Goal: Task Accomplishment & Management: Manage account settings

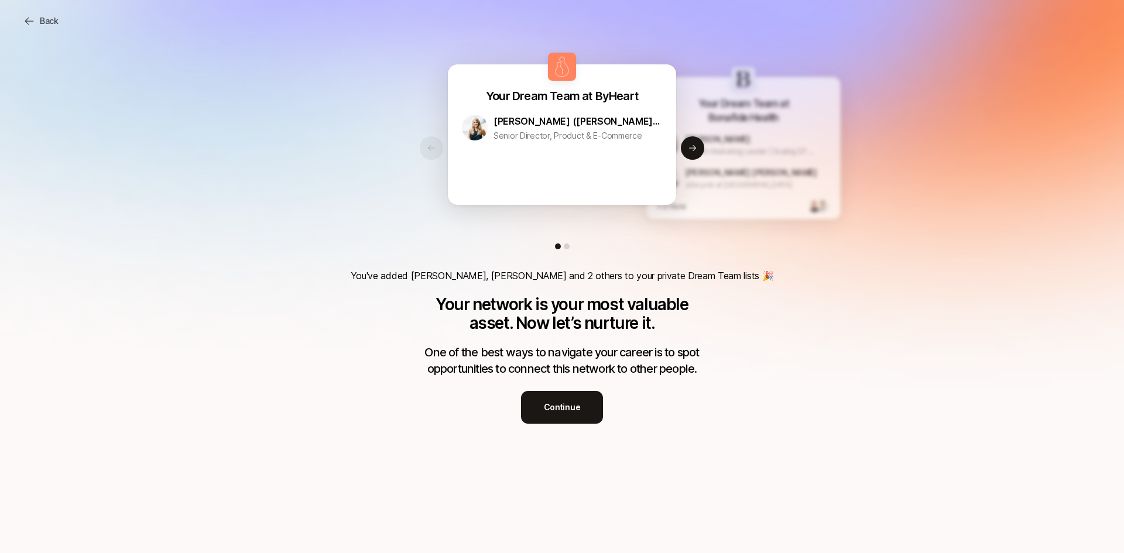
click at [553, 400] on p "Continue" at bounding box center [562, 407] width 37 height 14
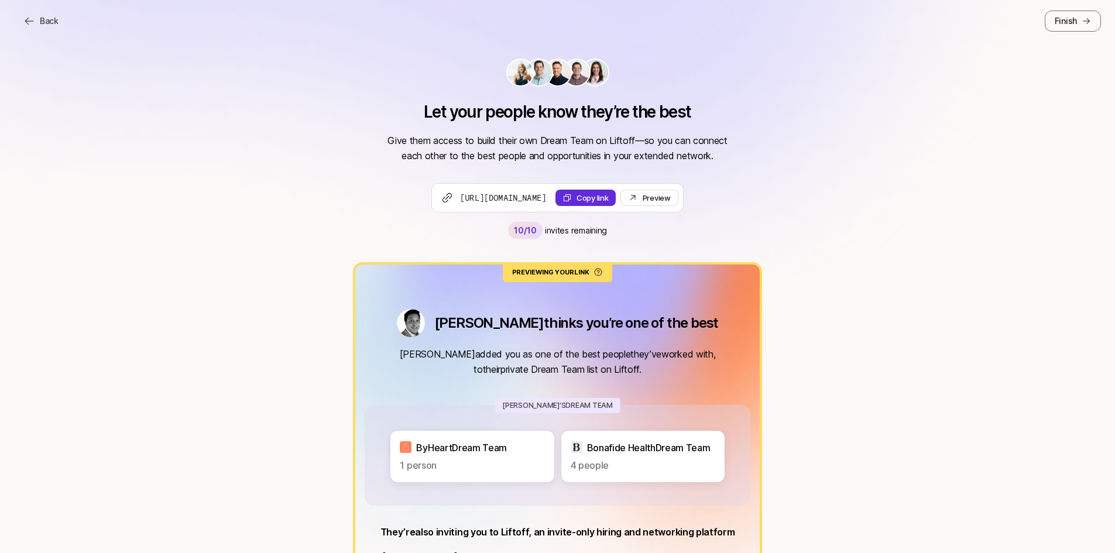
click at [33, 22] on icon at bounding box center [29, 21] width 12 height 12
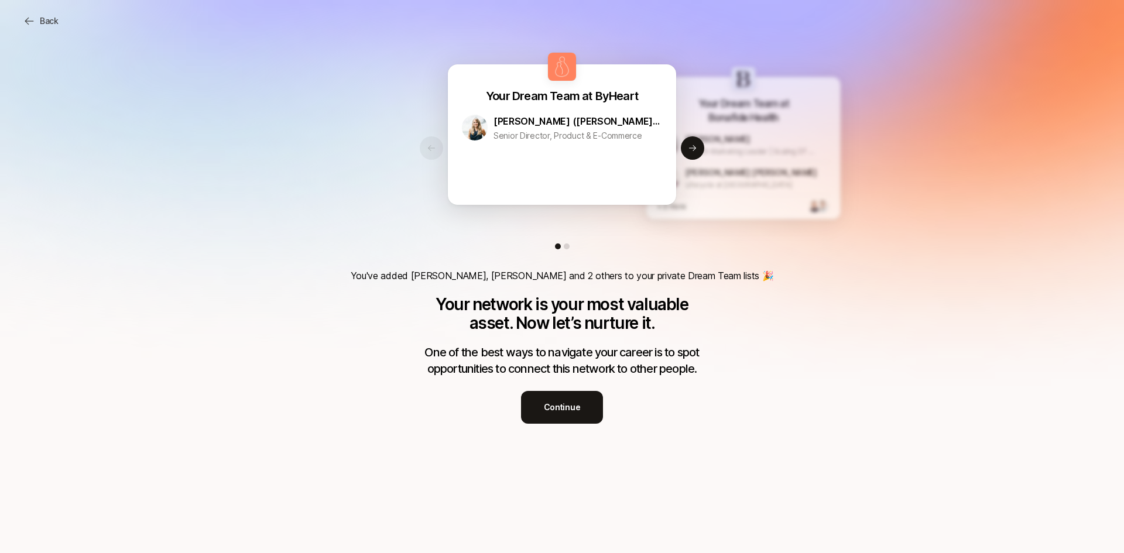
click at [33, 22] on icon at bounding box center [29, 21] width 12 height 12
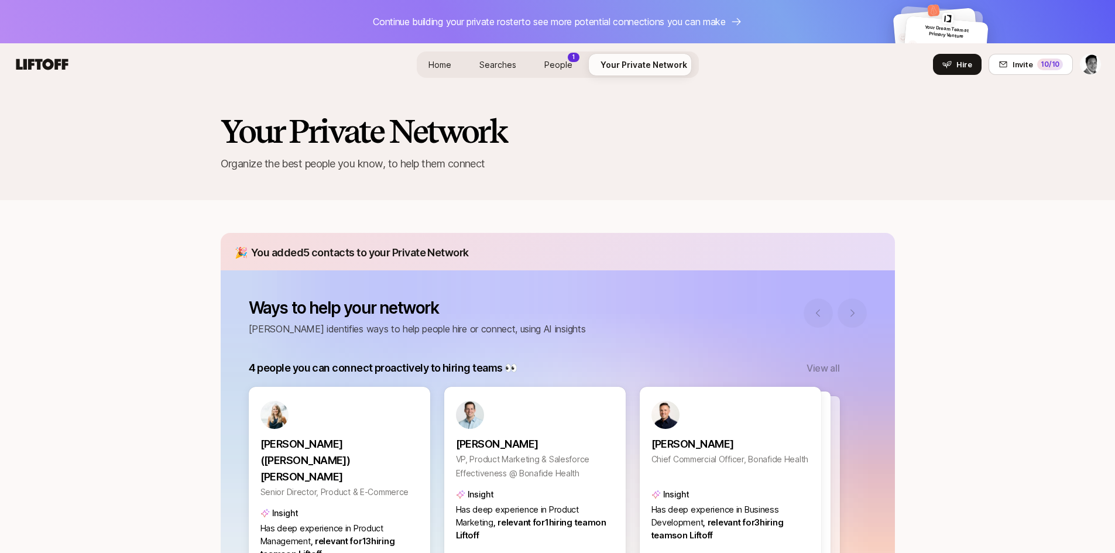
click at [561, 71] on link "People 1" at bounding box center [558, 65] width 47 height 22
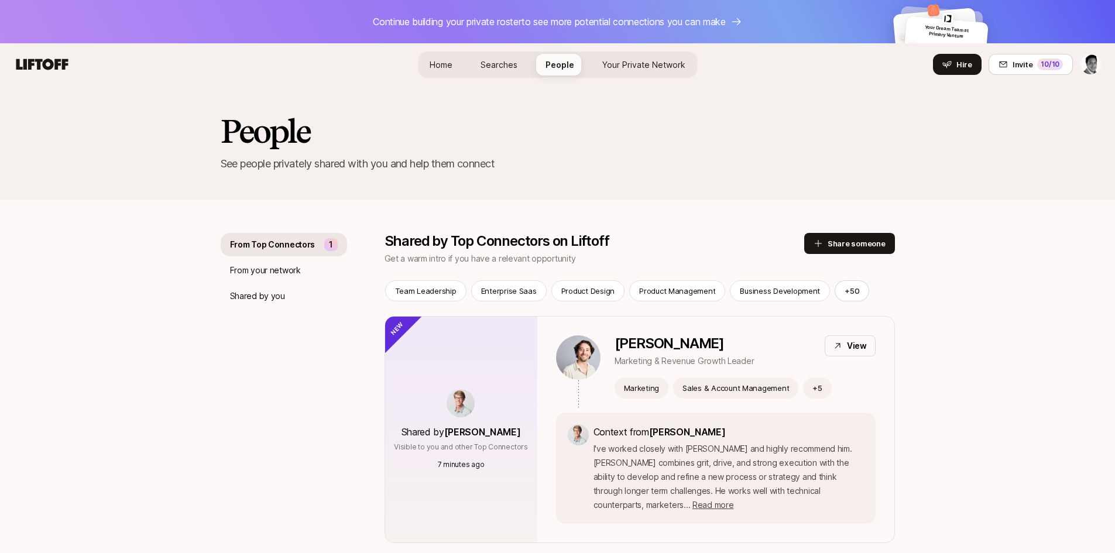
click at [654, 71] on link "Your Private Network Your Network" at bounding box center [644, 65] width 102 height 22
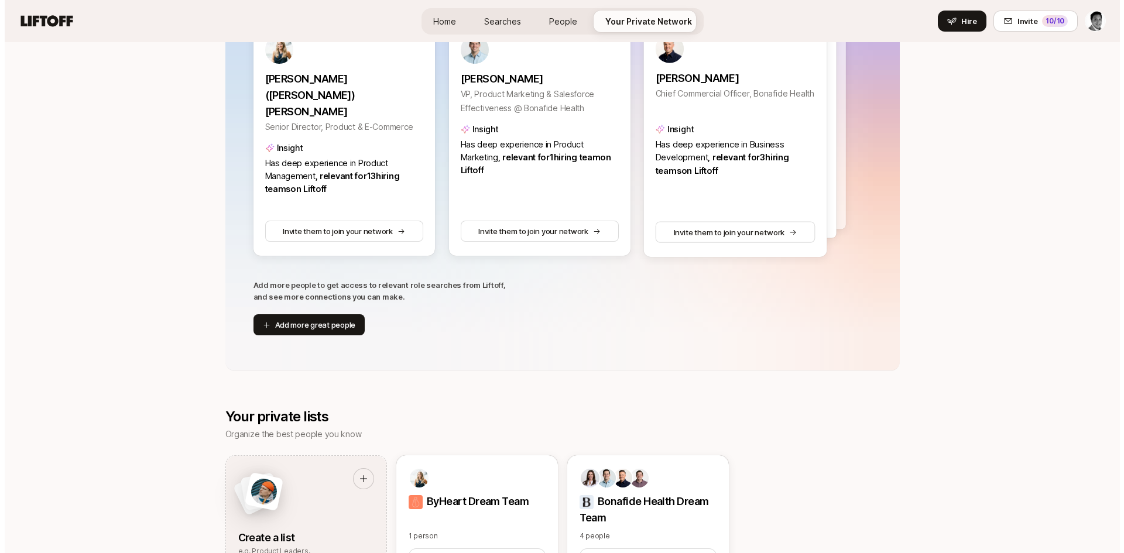
scroll to position [370, 0]
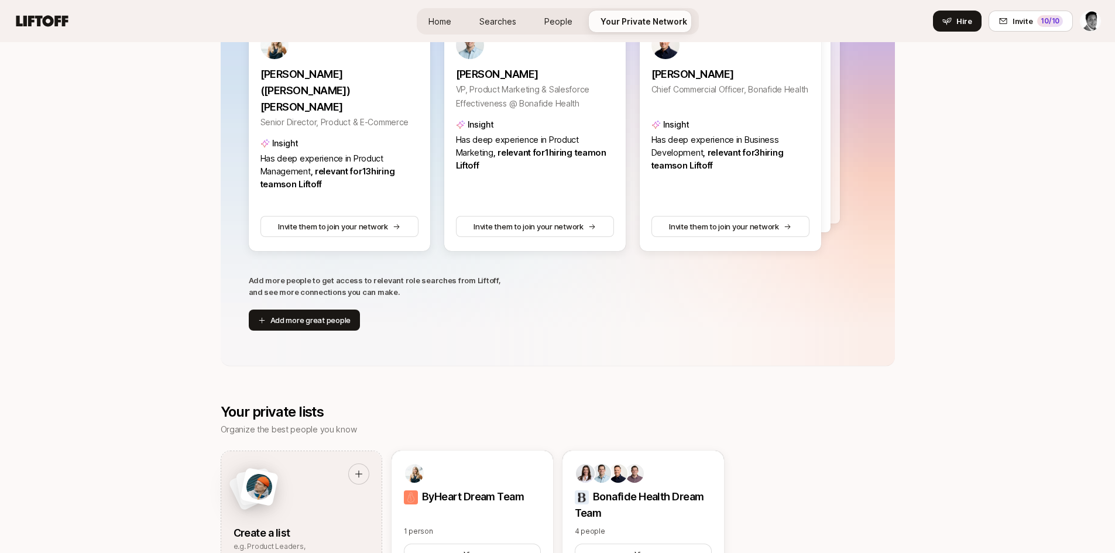
click at [293, 317] on button "Add more great people" at bounding box center [305, 320] width 112 height 21
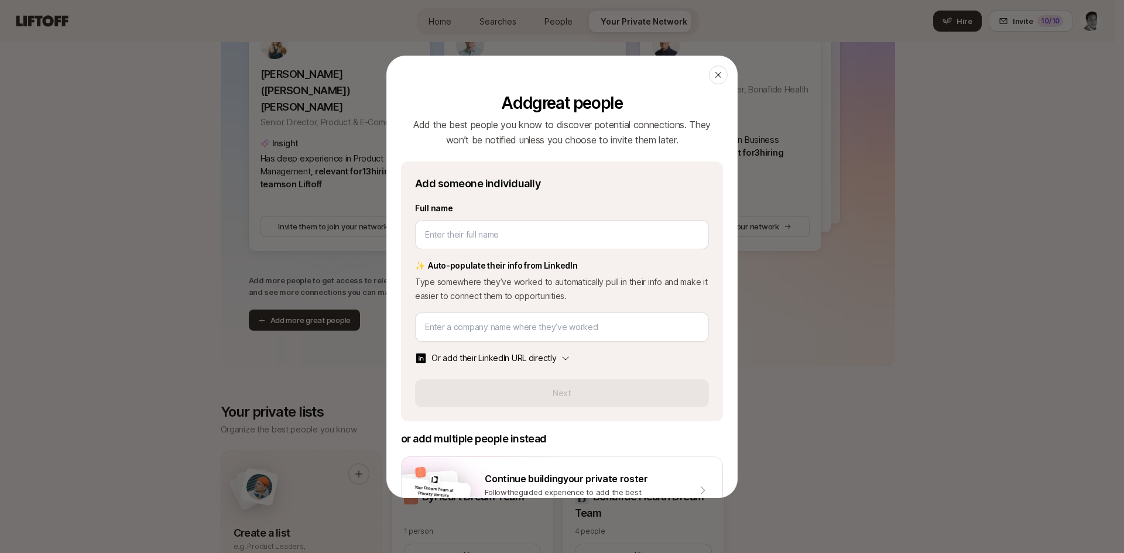
scroll to position [41, 0]
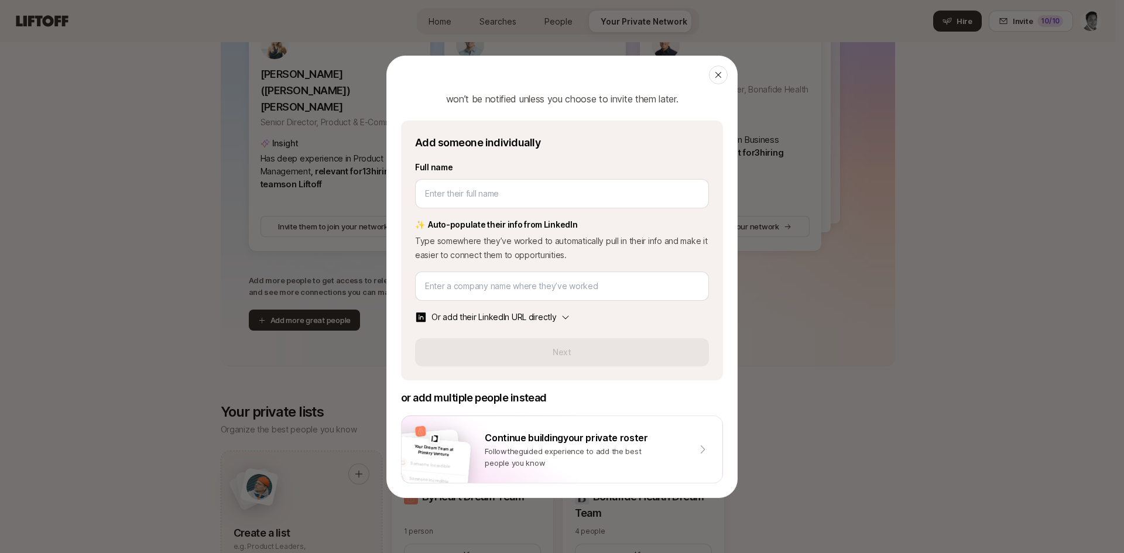
click at [607, 436] on div "Continue building your private roster" at bounding box center [586, 437] width 203 height 15
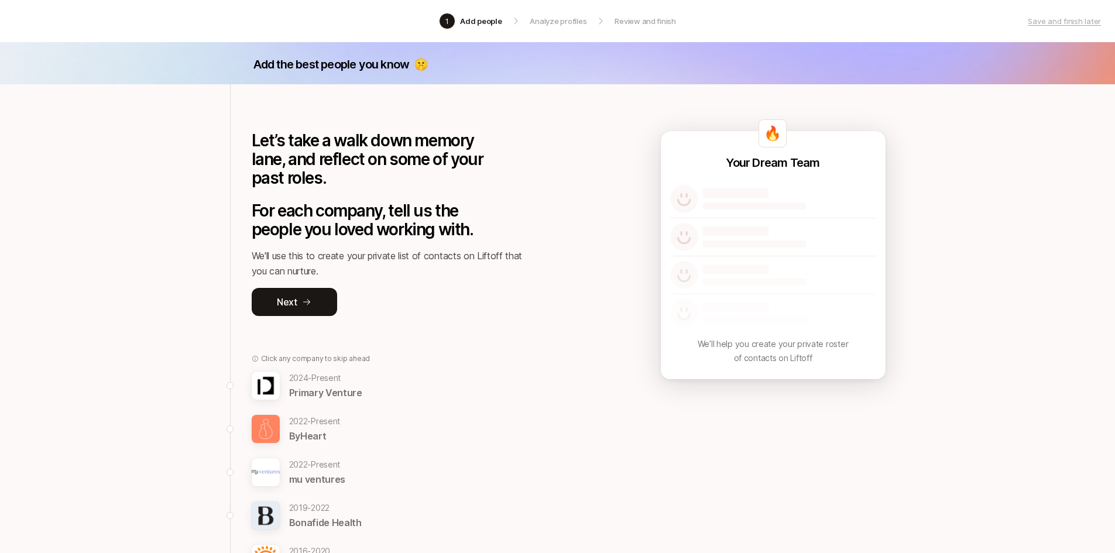
click at [310, 301] on icon at bounding box center [306, 301] width 9 height 9
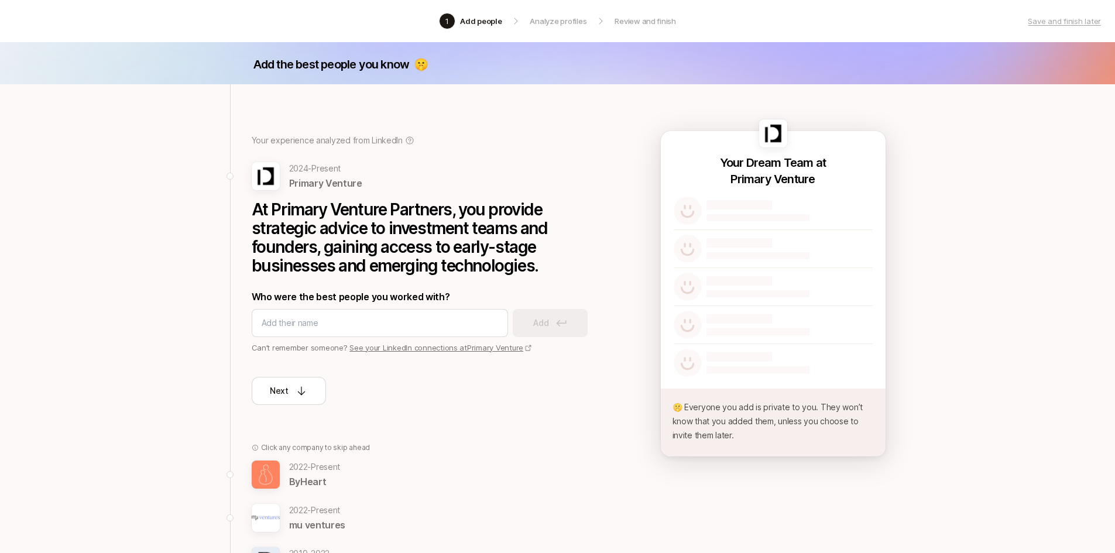
scroll to position [44, 0]
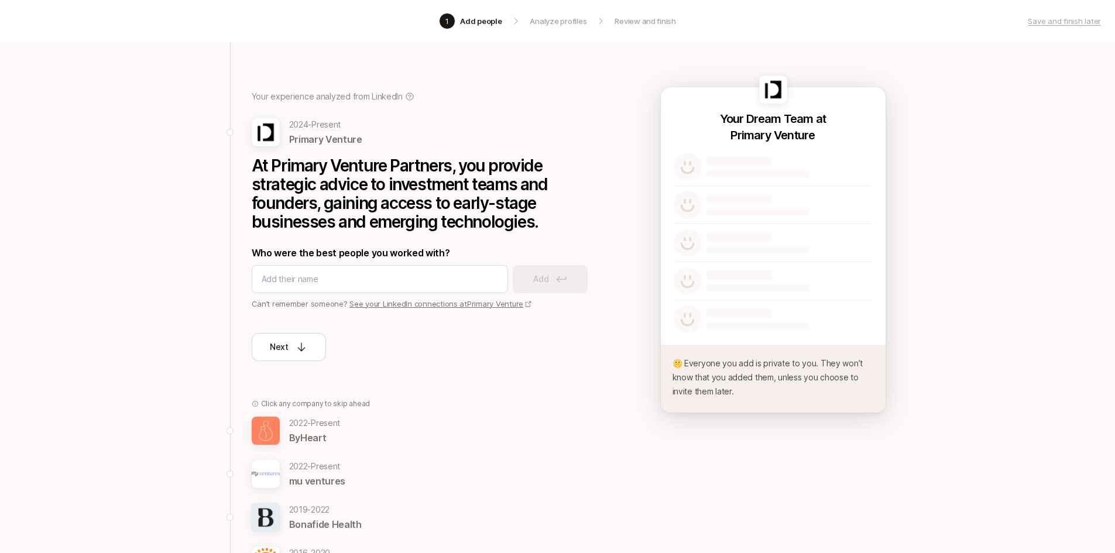
click at [341, 420] on p "2022 - Present" at bounding box center [315, 423] width 52 height 14
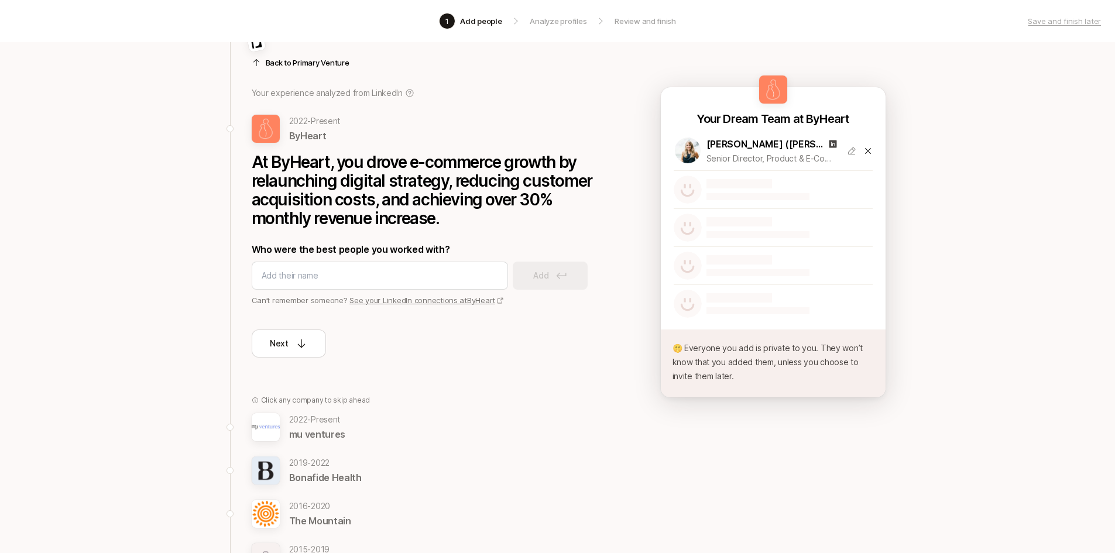
click at [321, 265] on div at bounding box center [380, 276] width 256 height 28
click at [298, 273] on input at bounding box center [380, 276] width 236 height 14
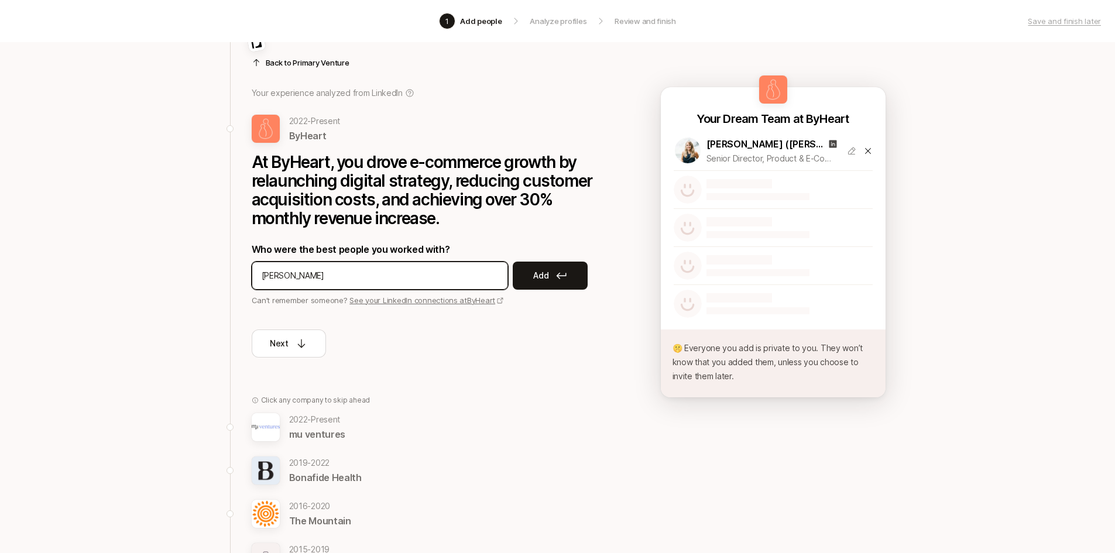
type input "[PERSON_NAME]"
click at [533, 284] on button "Add" at bounding box center [550, 276] width 75 height 28
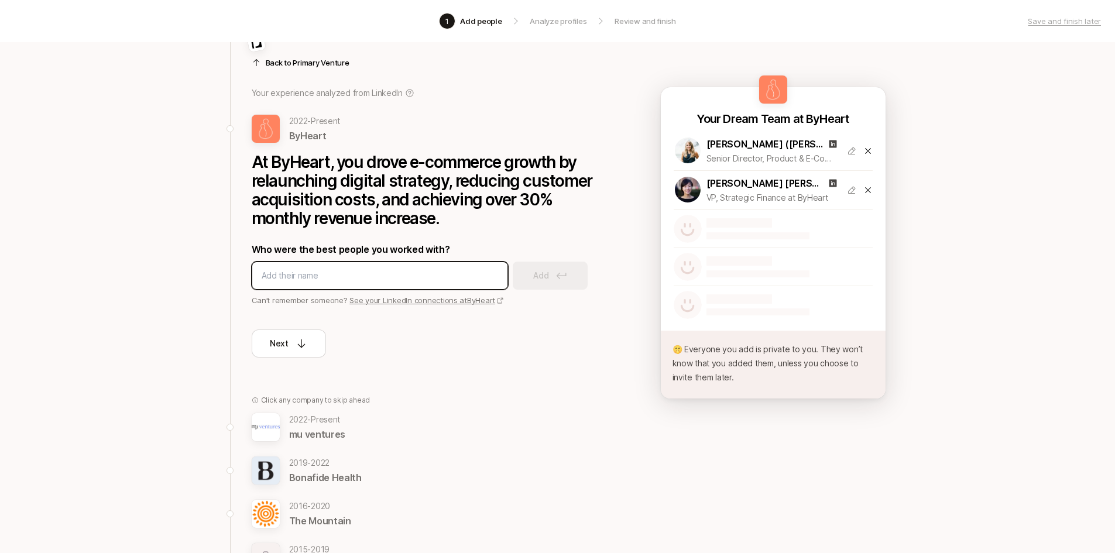
click at [359, 278] on input at bounding box center [380, 276] width 236 height 14
type input "[PERSON_NAME]"
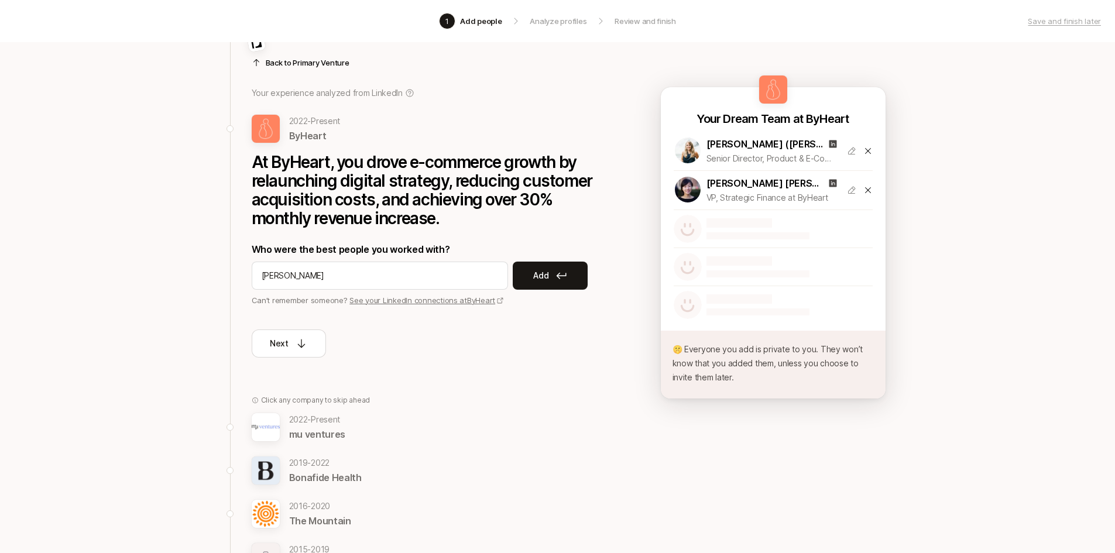
click at [551, 281] on button "Add" at bounding box center [550, 276] width 75 height 28
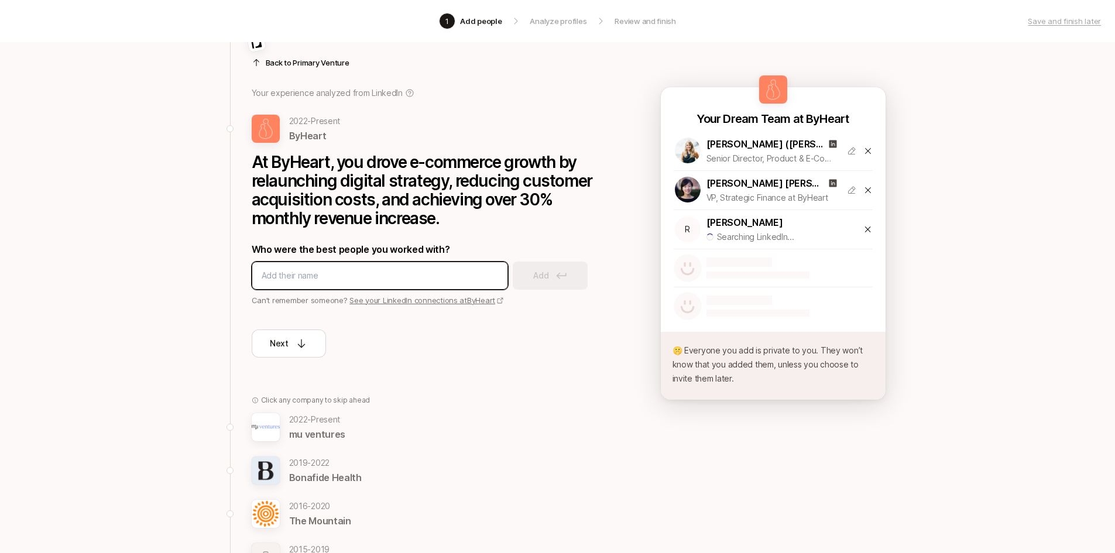
click at [316, 278] on input at bounding box center [380, 276] width 236 height 14
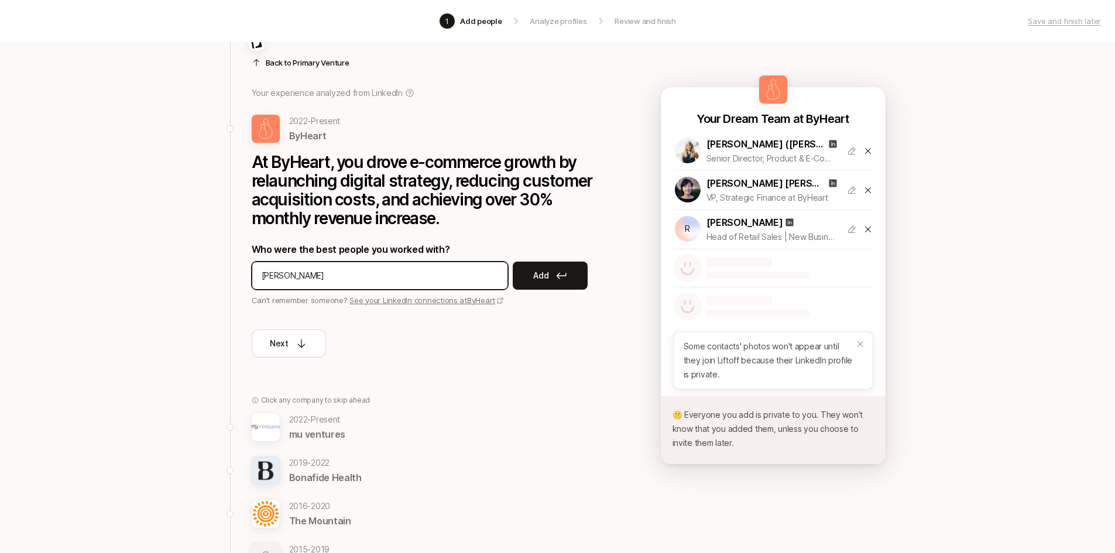
type input "[PERSON_NAME]"
click at [530, 278] on button "Add" at bounding box center [550, 276] width 75 height 28
click at [339, 279] on input at bounding box center [380, 276] width 236 height 14
type input "[PERSON_NAME]"
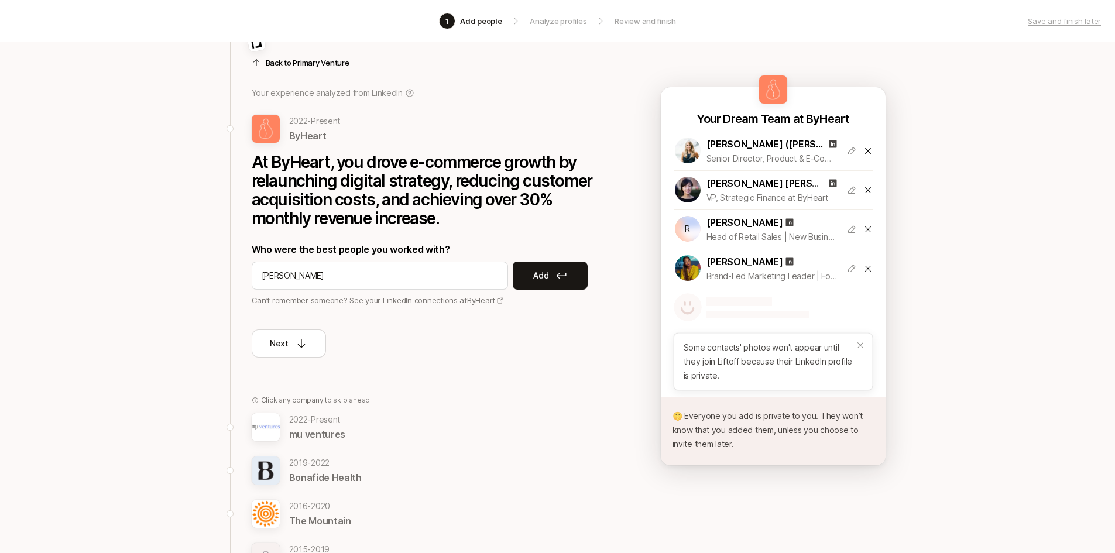
click at [553, 276] on button "Add" at bounding box center [550, 276] width 75 height 28
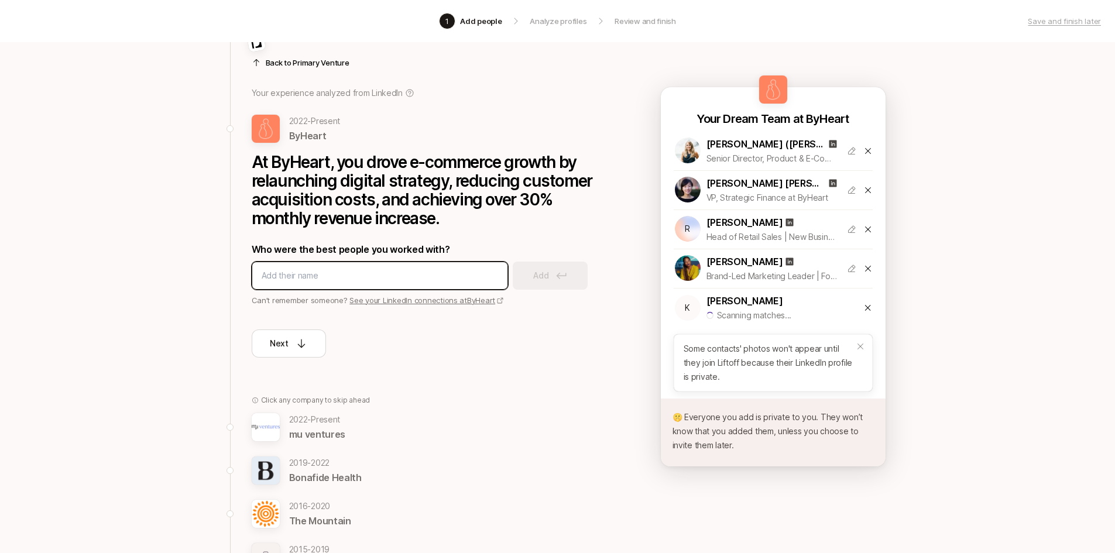
click at [286, 279] on input at bounding box center [380, 276] width 236 height 14
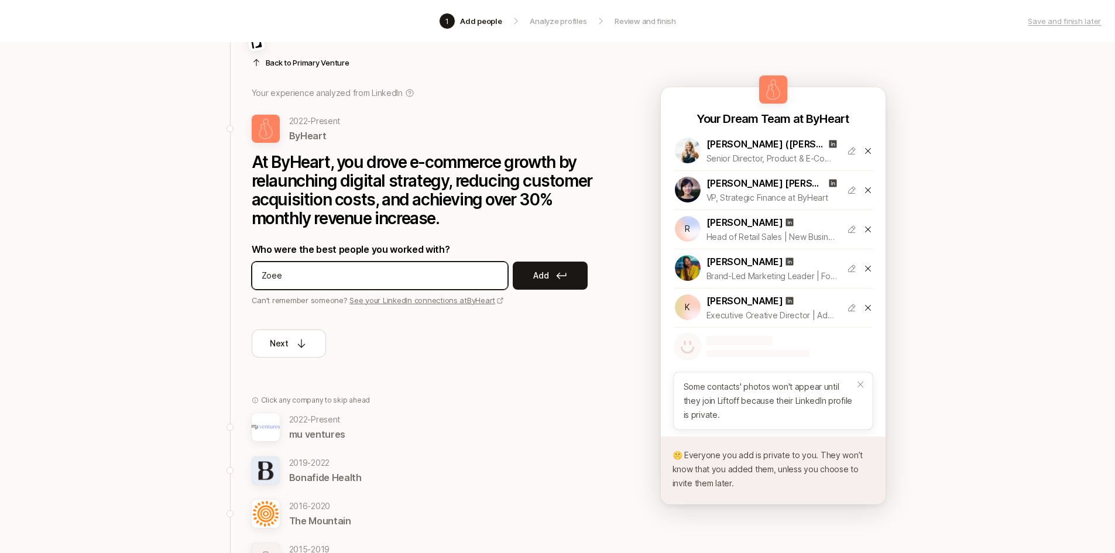
type input "Zoee"
click at [858, 382] on icon at bounding box center [860, 385] width 6 height 6
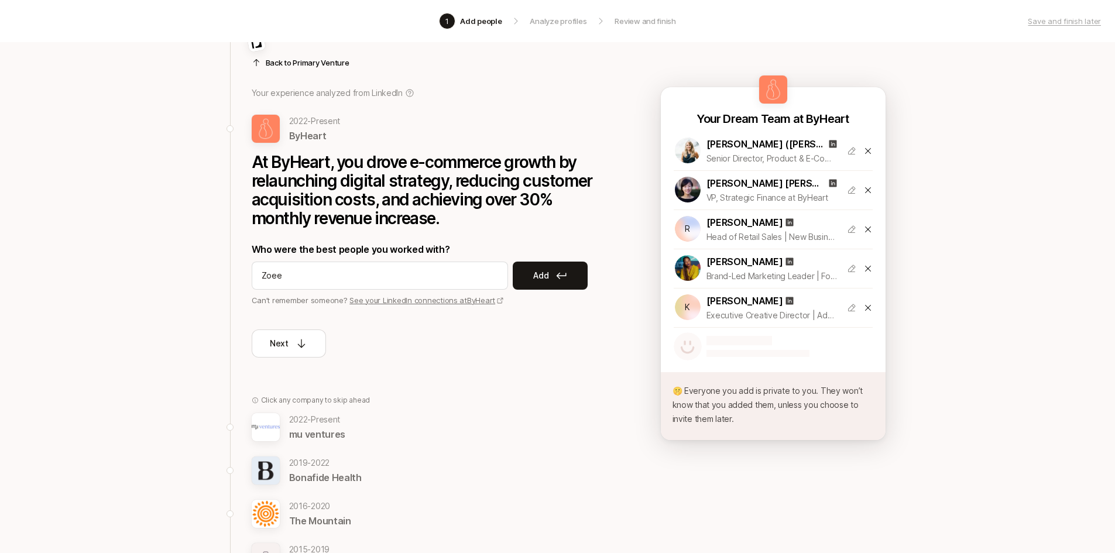
click at [527, 279] on button "Add" at bounding box center [550, 276] width 75 height 28
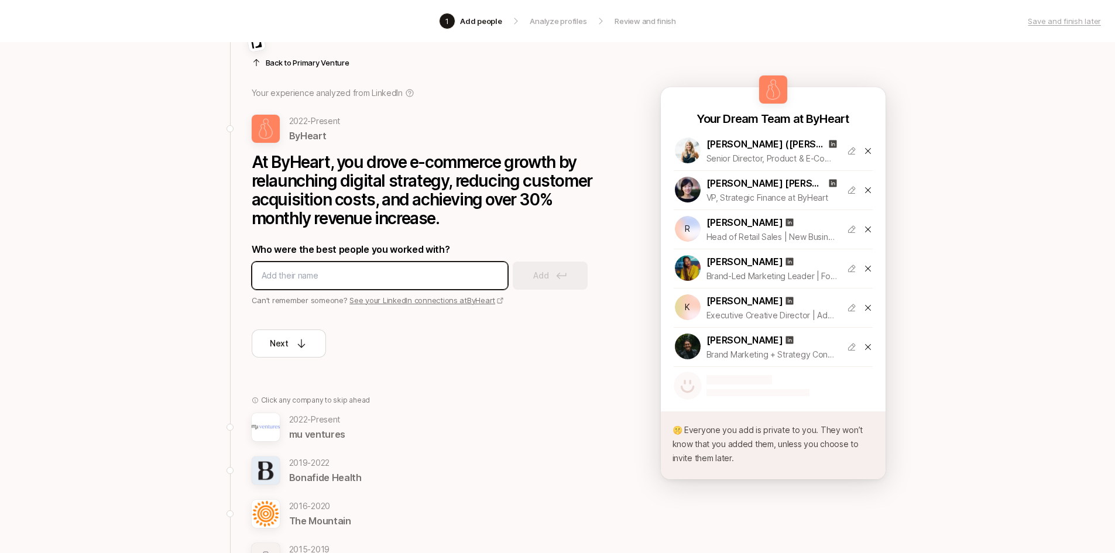
click at [293, 275] on input at bounding box center [380, 276] width 236 height 14
type input "[PERSON_NAME]"
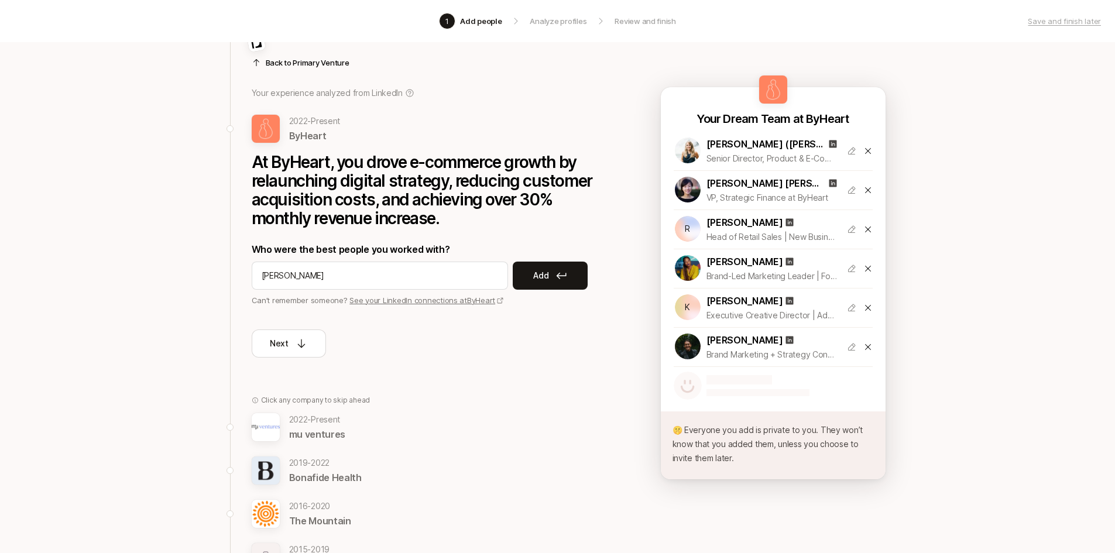
click at [568, 279] on button "Add" at bounding box center [550, 276] width 75 height 28
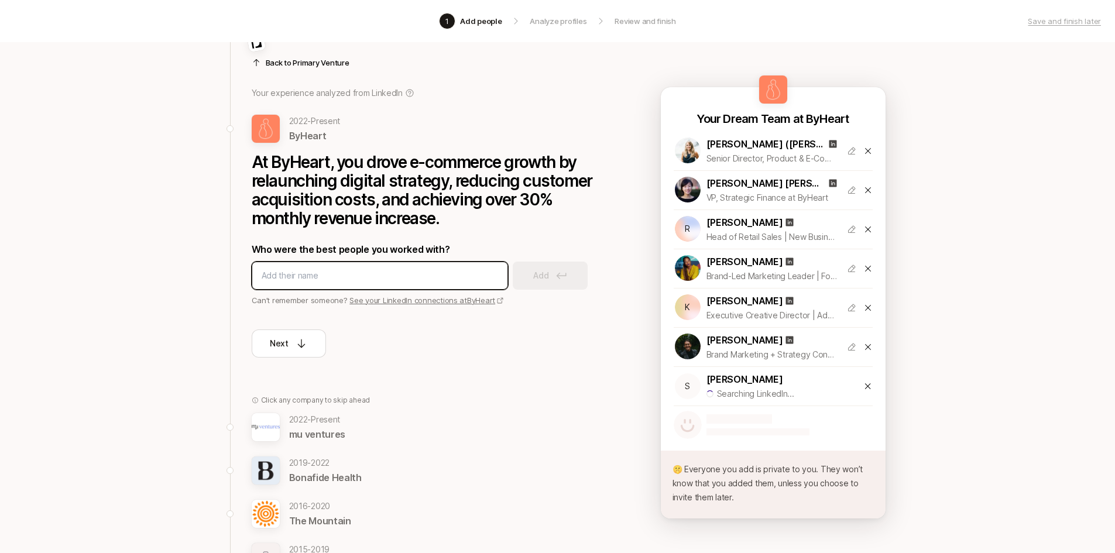
click at [296, 275] on input at bounding box center [380, 276] width 236 height 14
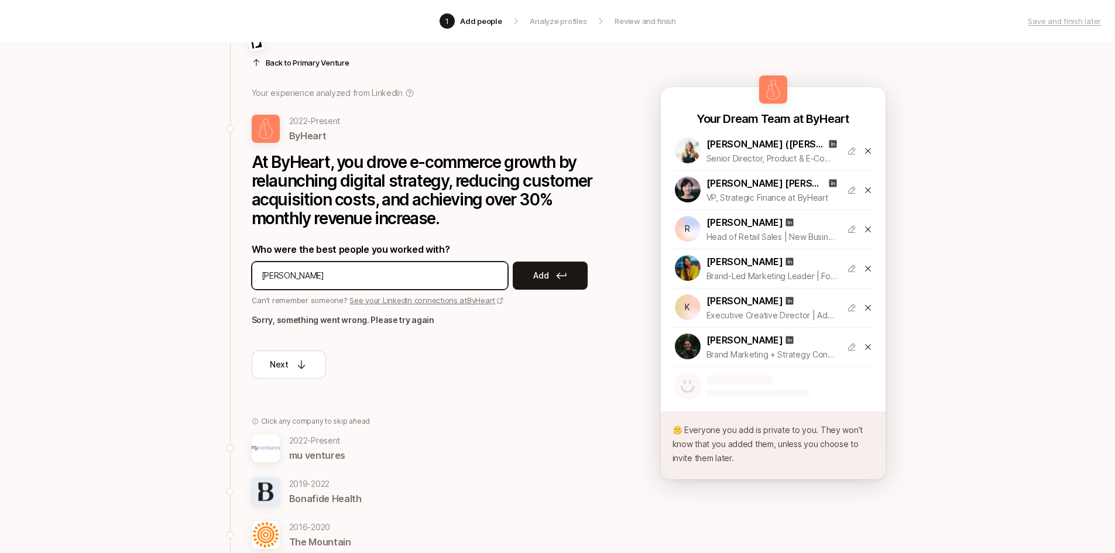
type input "[PERSON_NAME]"
click at [542, 277] on p "Add" at bounding box center [540, 276] width 15 height 14
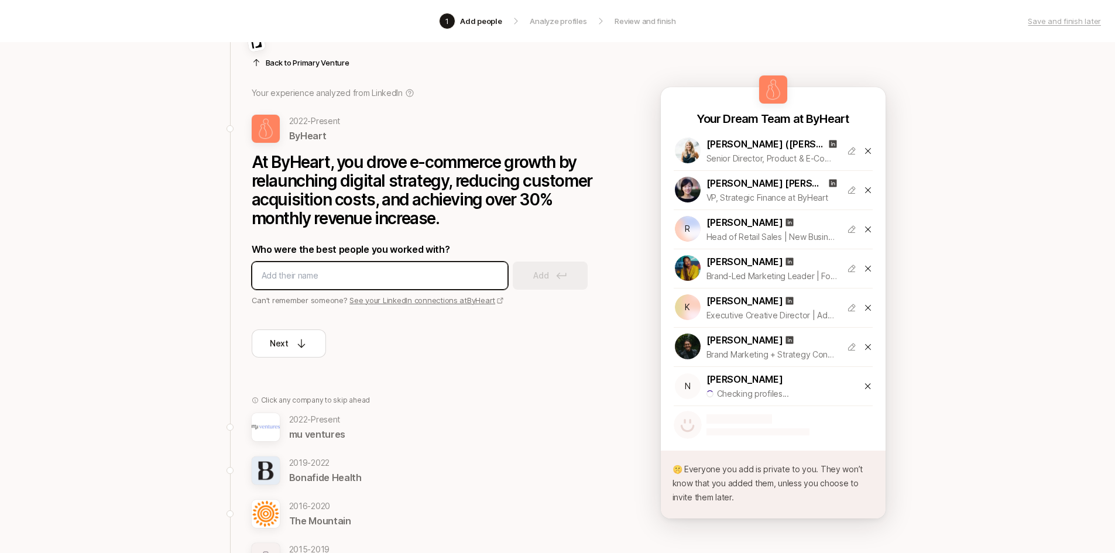
click at [331, 276] on input at bounding box center [380, 276] width 236 height 14
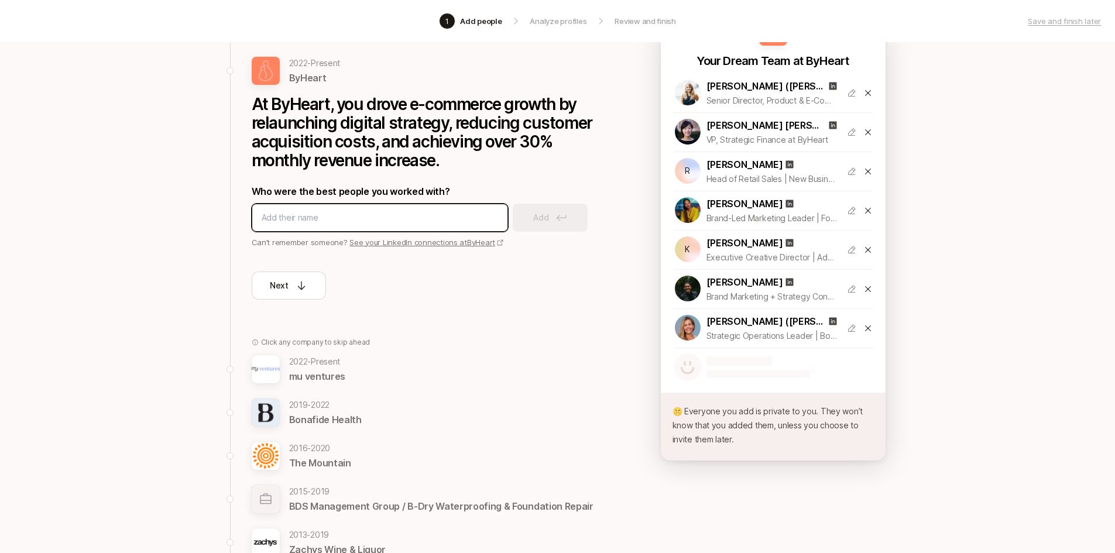
scroll to position [104, 0]
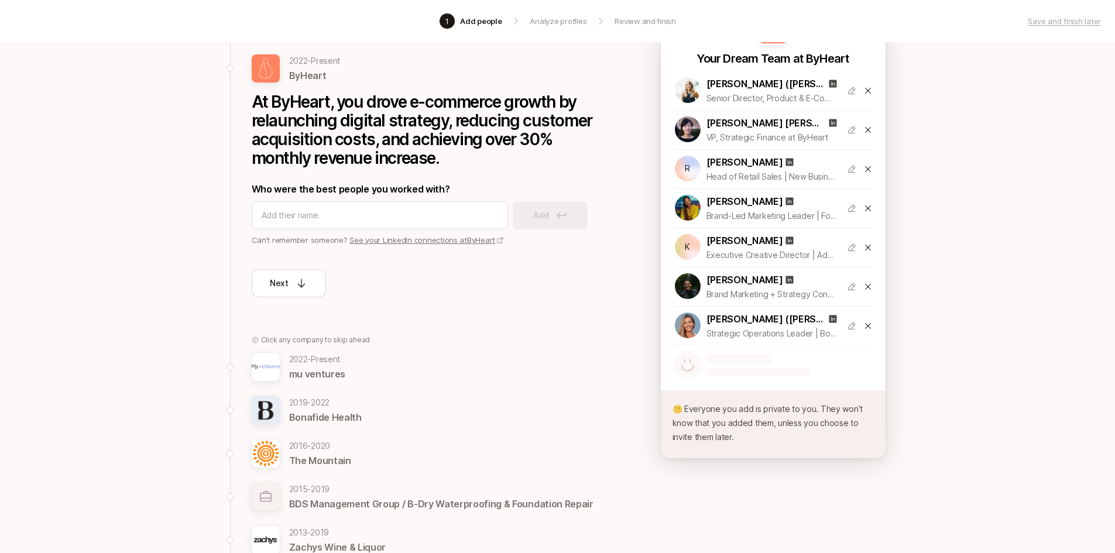
click at [365, 418] on div "[DATE] - [DATE] Bonafide Health" at bounding box center [427, 410] width 351 height 29
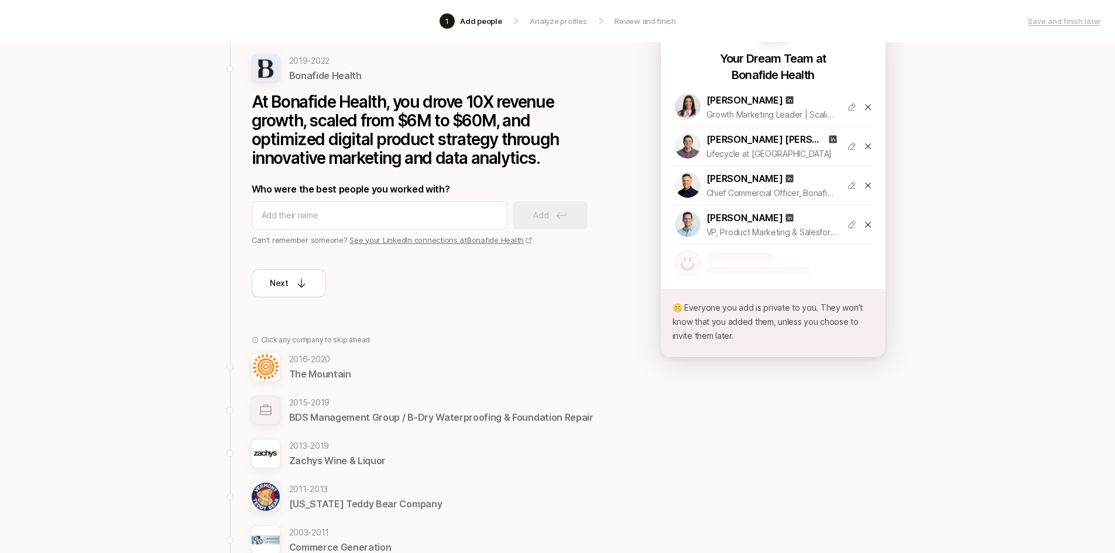
click at [331, 214] on input at bounding box center [380, 215] width 236 height 14
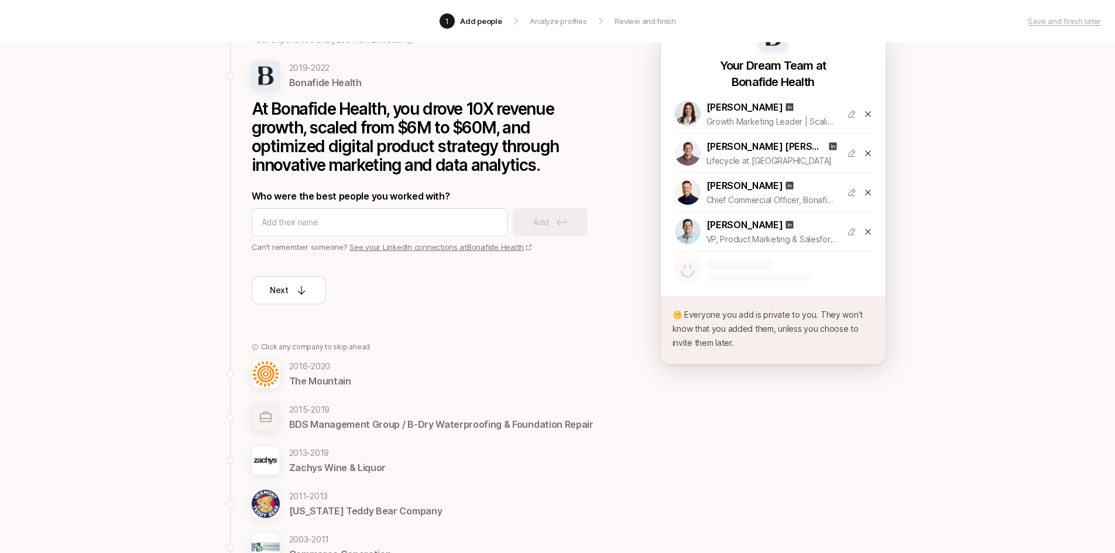
scroll to position [0, 0]
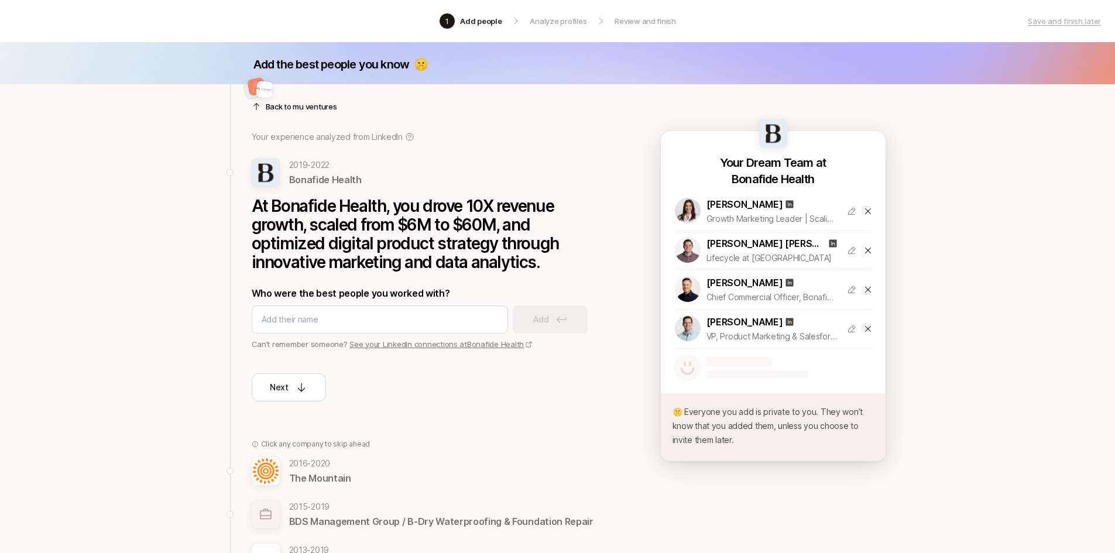
click at [316, 323] on input at bounding box center [380, 320] width 236 height 14
type input "[PERSON_NAME]"
click at [558, 313] on button "Add" at bounding box center [550, 320] width 75 height 28
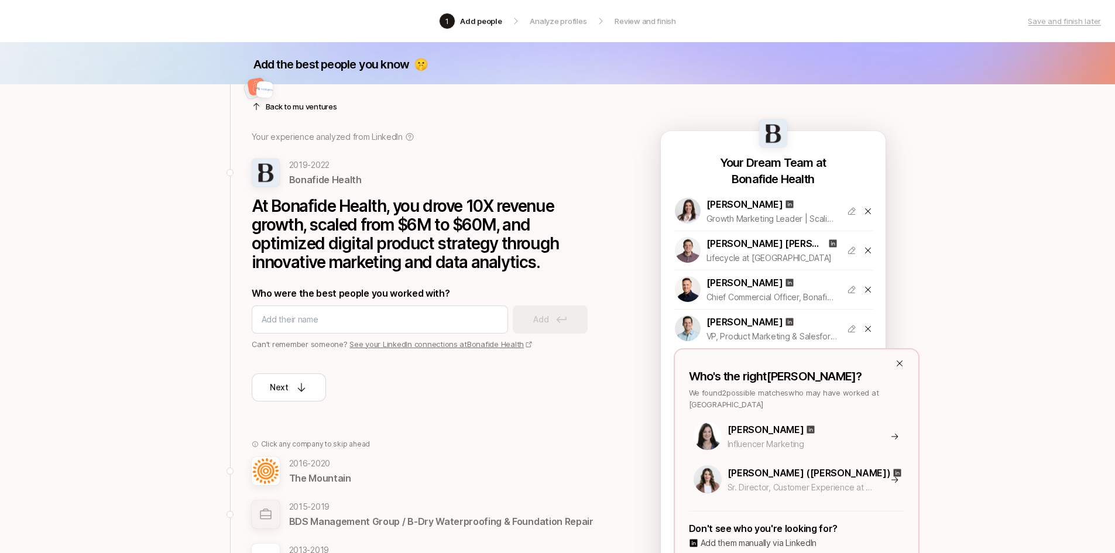
click at [848, 468] on div "[PERSON_NAME] ([PERSON_NAME])" at bounding box center [826, 472] width 197 height 15
